Goal: Transaction & Acquisition: Purchase product/service

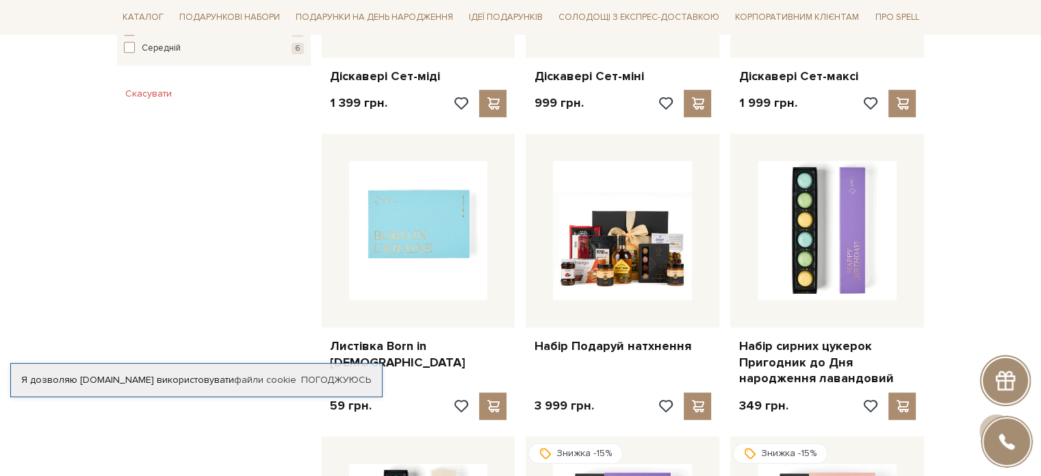
scroll to position [959, 0]
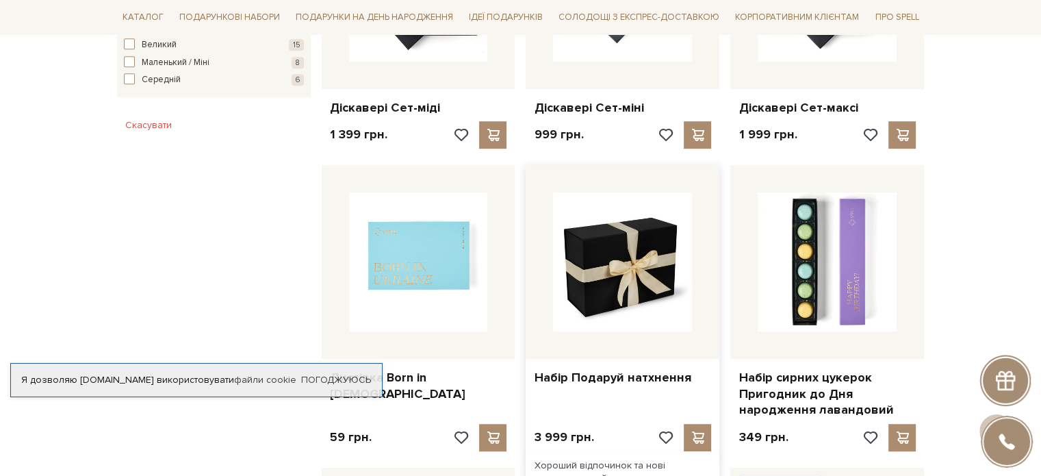
click at [618, 237] on img at bounding box center [622, 261] width 139 height 139
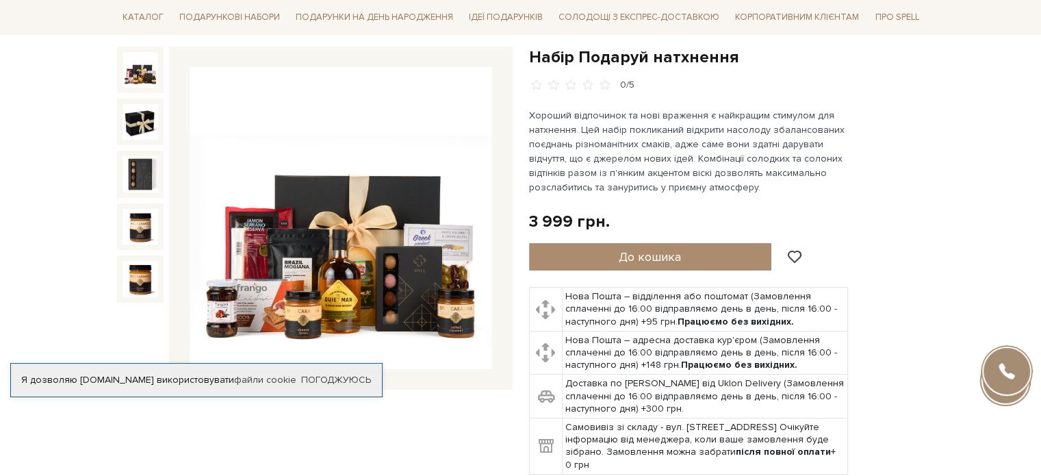
scroll to position [137, 0]
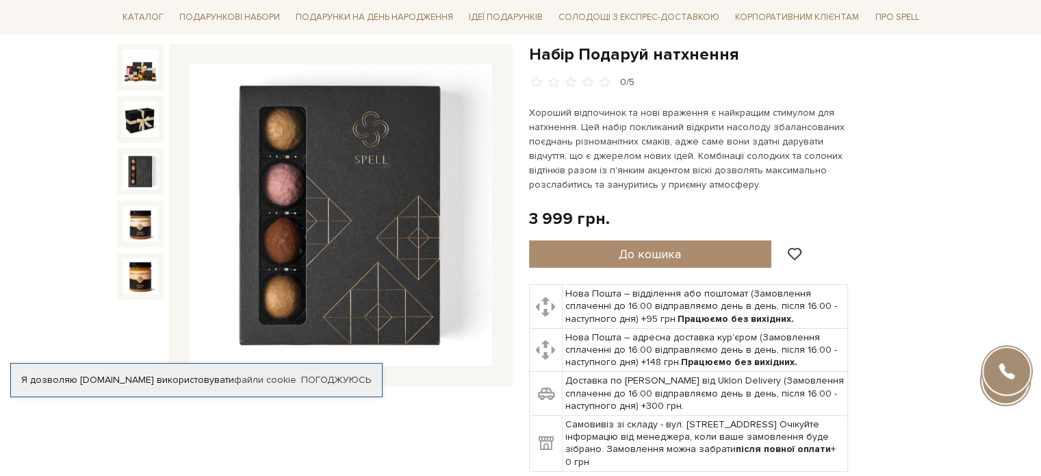
click at [140, 172] on img at bounding box center [141, 171] width 36 height 36
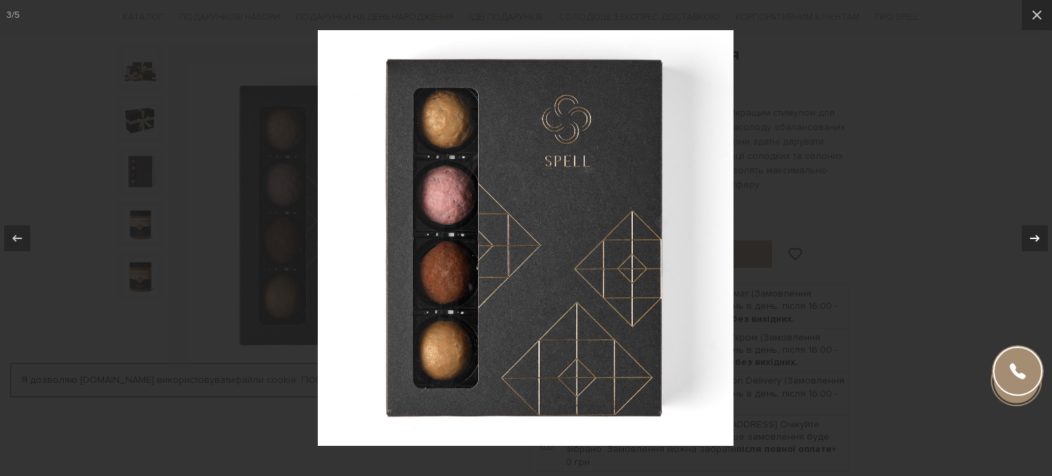
click at [1039, 235] on icon at bounding box center [1034, 238] width 16 height 16
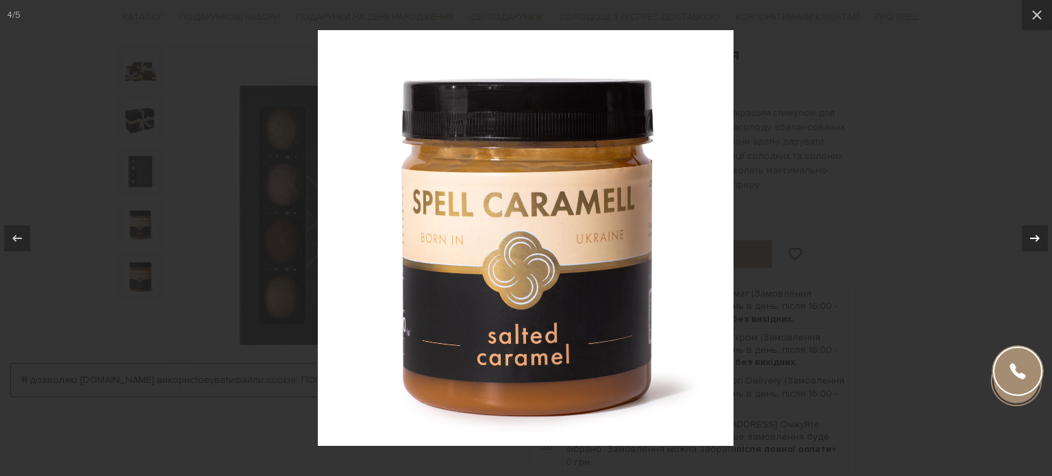
click at [1039, 235] on icon at bounding box center [1034, 238] width 16 height 16
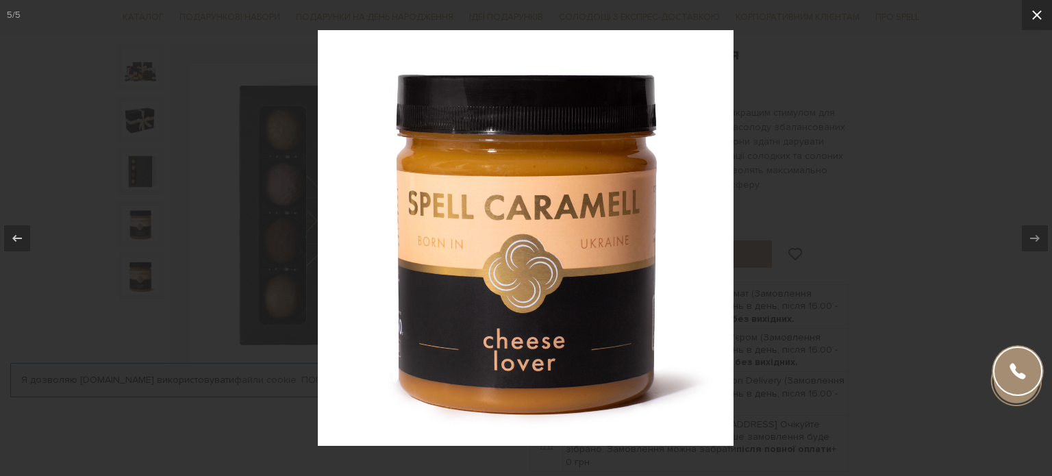
click at [1038, 17] on icon at bounding box center [1037, 15] width 10 height 10
